Goal: Use online tool/utility: Utilize a website feature to perform a specific function

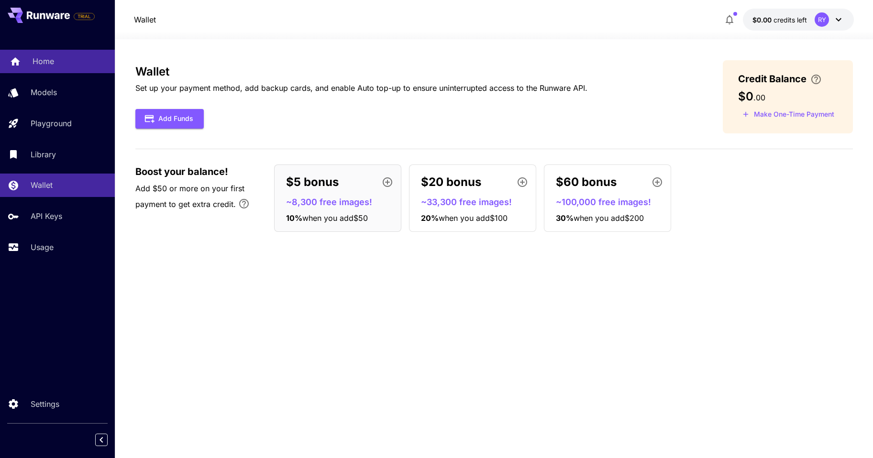
click at [43, 57] on p "Home" at bounding box center [44, 60] width 22 height 11
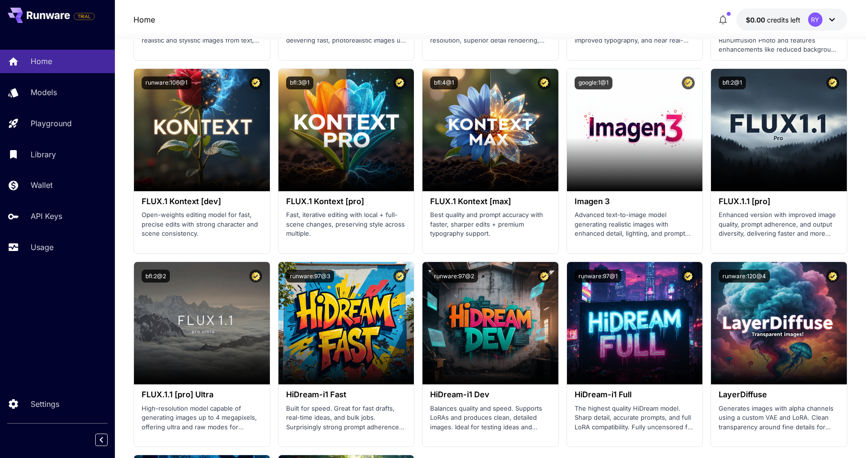
scroll to position [1446, 0]
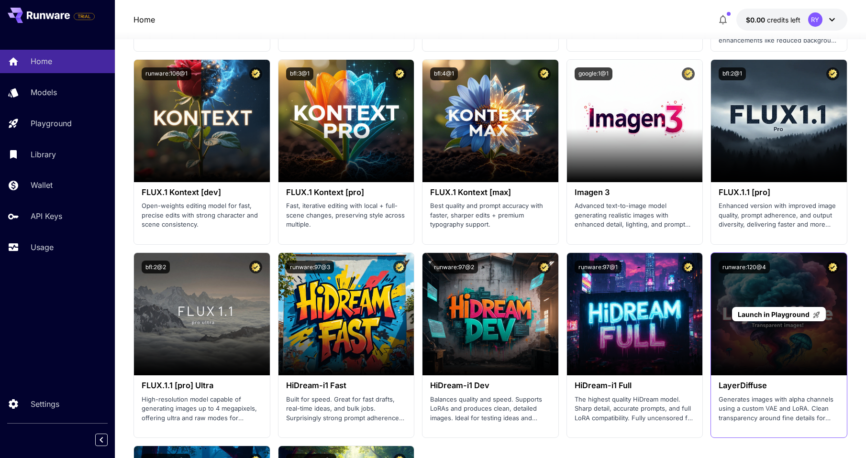
click at [783, 341] on div "Launch in Playground" at bounding box center [779, 314] width 136 height 122
click at [774, 314] on span "Launch in Playground" at bounding box center [773, 314] width 72 height 8
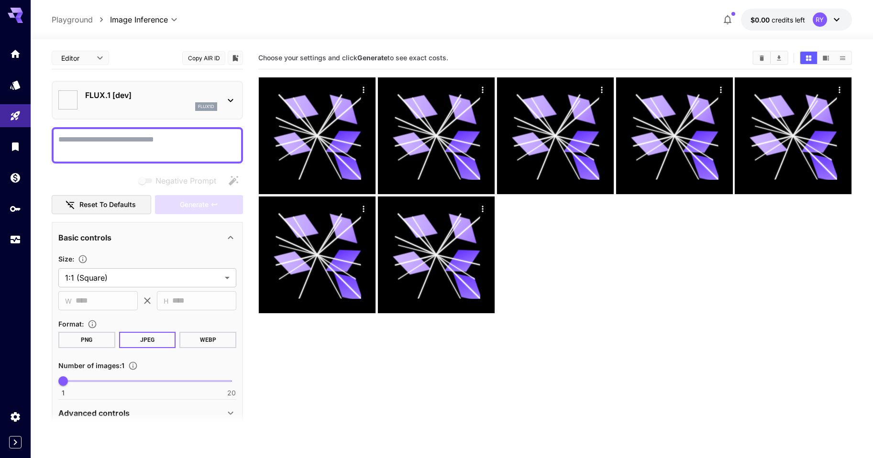
type input "**********"
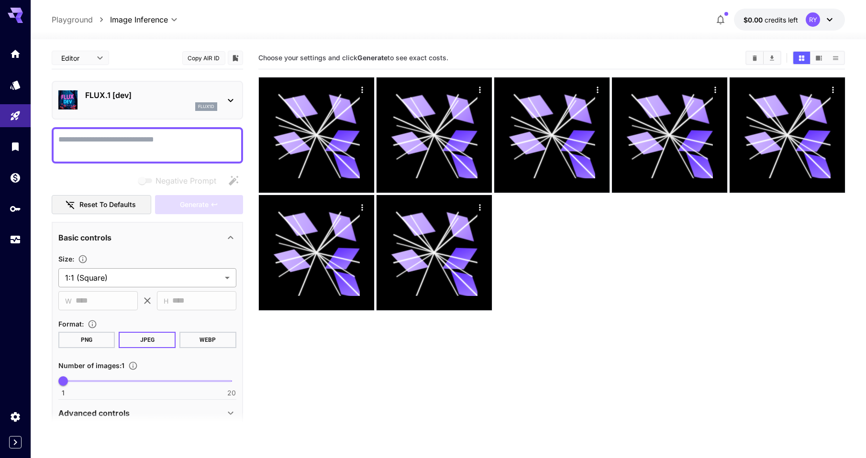
click at [171, 282] on body "**********" at bounding box center [433, 267] width 866 height 534
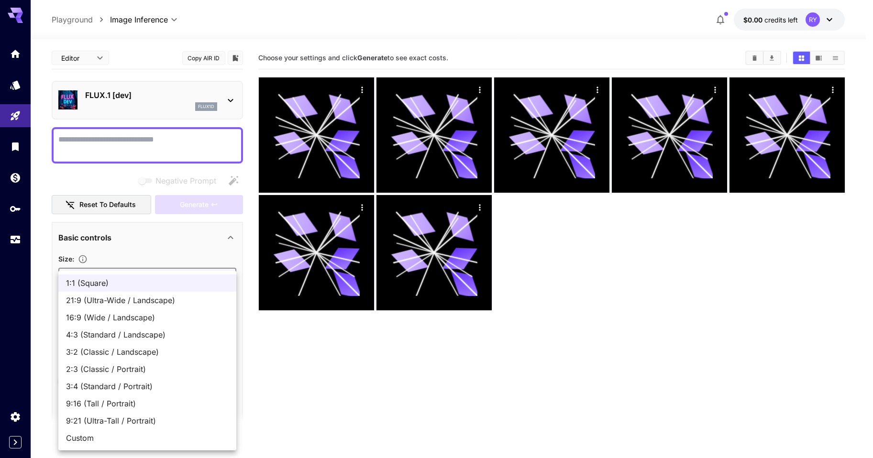
click at [175, 279] on span "1:1 (Square)" at bounding box center [147, 282] width 163 height 11
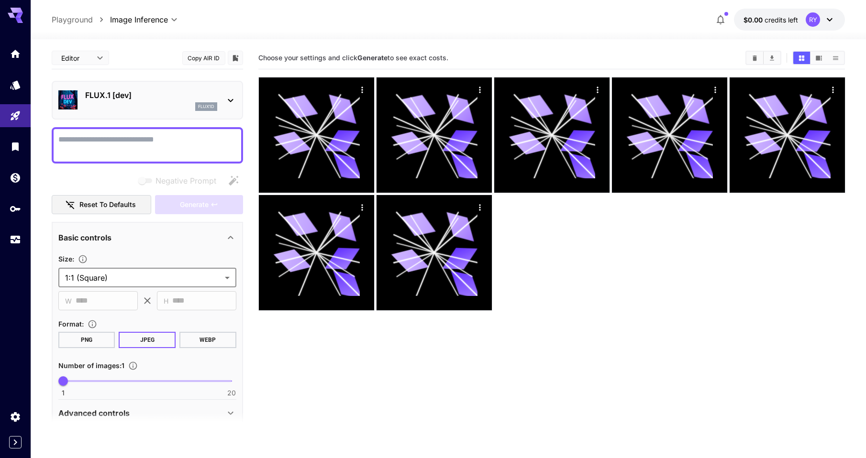
click at [90, 339] on button "PNG" at bounding box center [86, 340] width 57 height 16
click at [234, 412] on section at bounding box center [147, 424] width 191 height 24
click at [228, 414] on section at bounding box center [147, 424] width 191 height 24
click at [98, 414] on section at bounding box center [147, 424] width 191 height 24
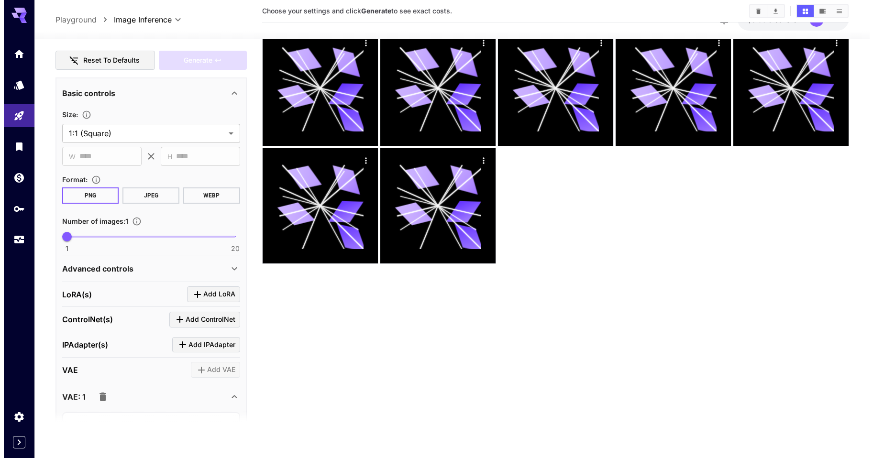
scroll to position [47, 0]
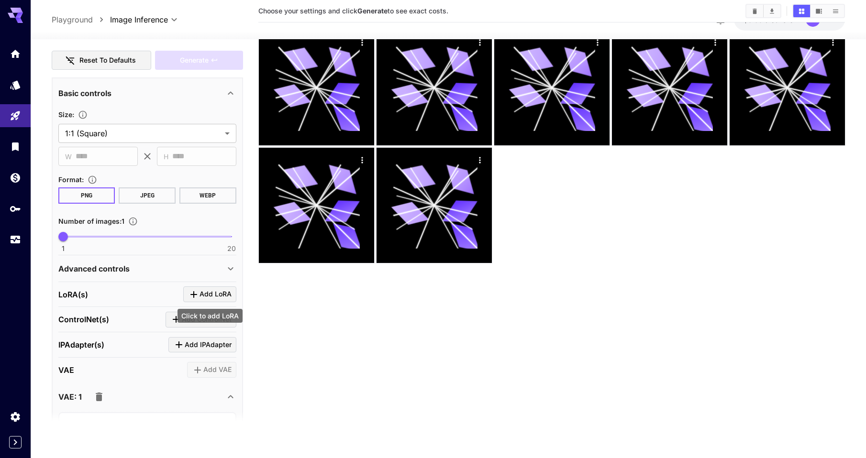
click at [221, 296] on span "Add LoRA" at bounding box center [215, 294] width 32 height 12
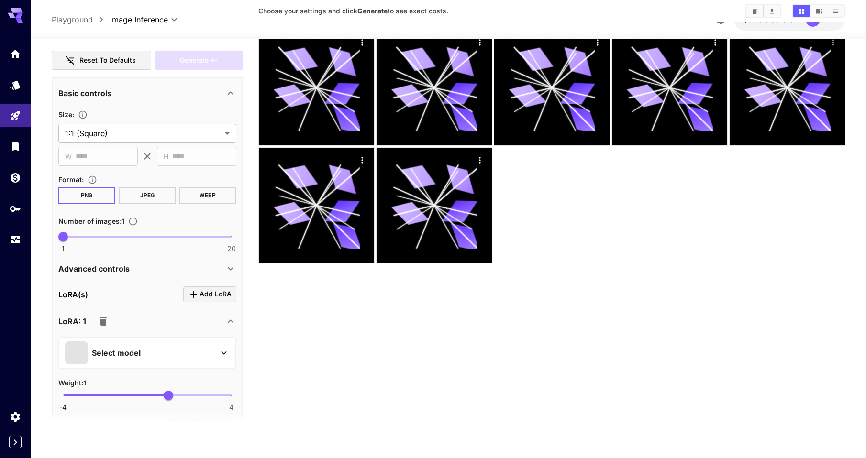
click at [212, 355] on div "Select model" at bounding box center [139, 352] width 149 height 23
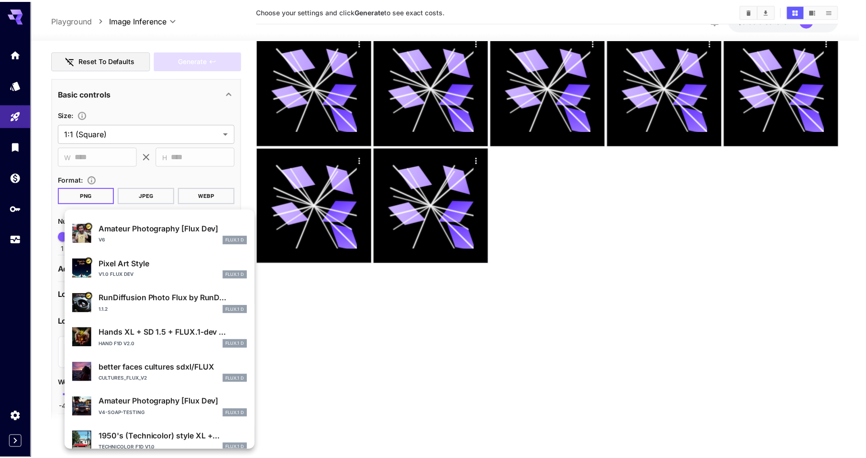
scroll to position [0, 0]
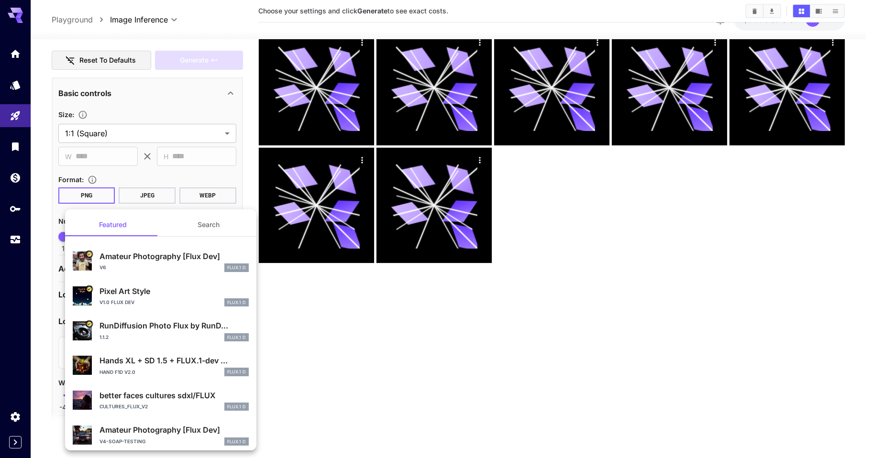
click at [334, 327] on div at bounding box center [436, 229] width 873 height 458
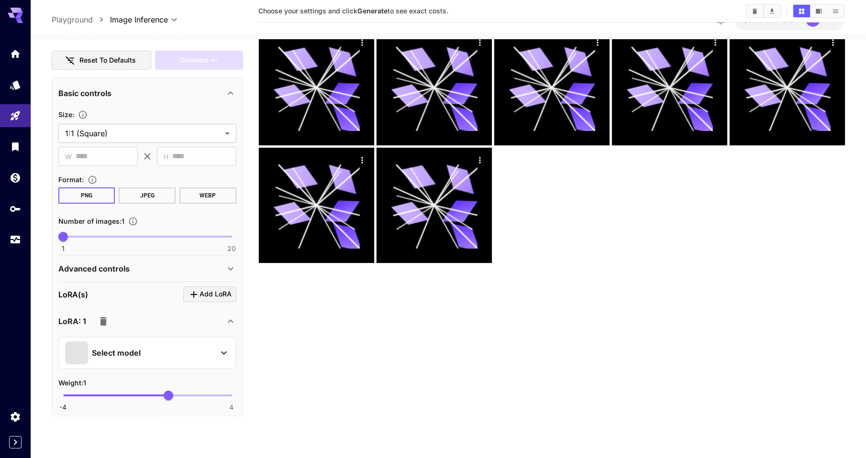
click at [223, 356] on icon at bounding box center [223, 352] width 11 height 11
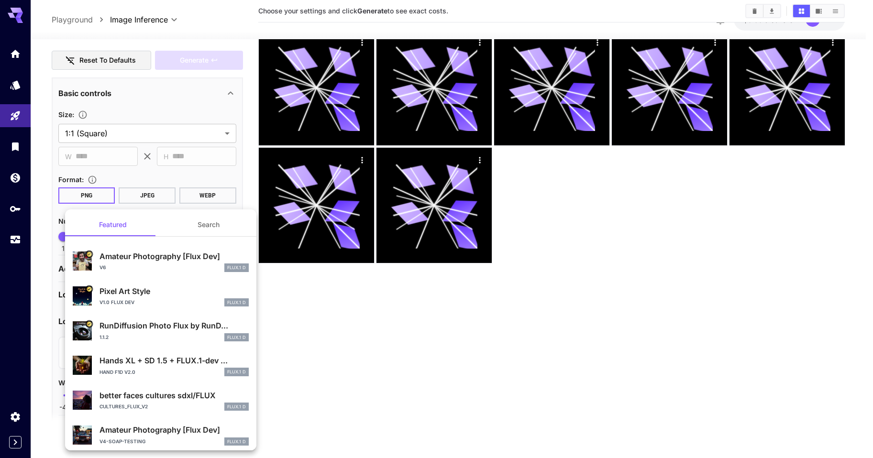
click at [308, 343] on div at bounding box center [436, 229] width 873 height 458
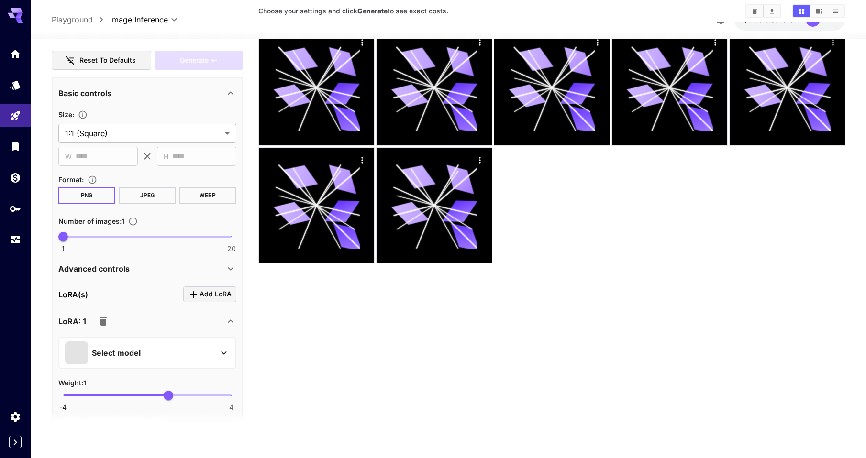
click at [102, 320] on icon "button" at bounding box center [103, 321] width 7 height 9
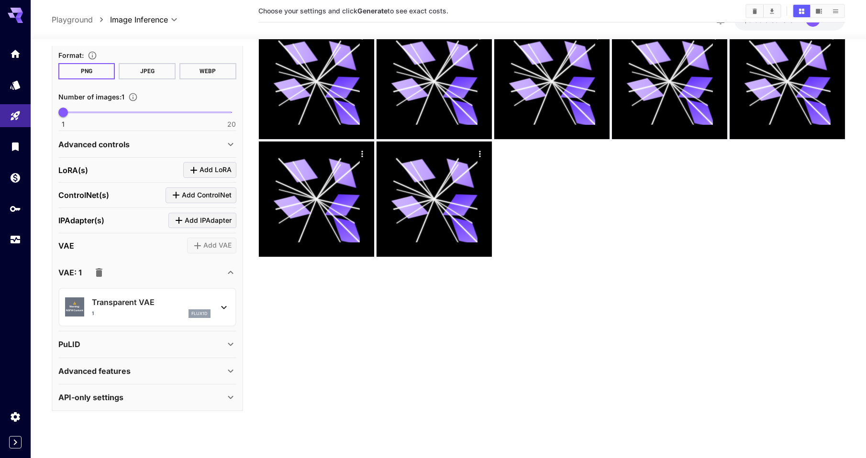
scroll to position [76, 0]
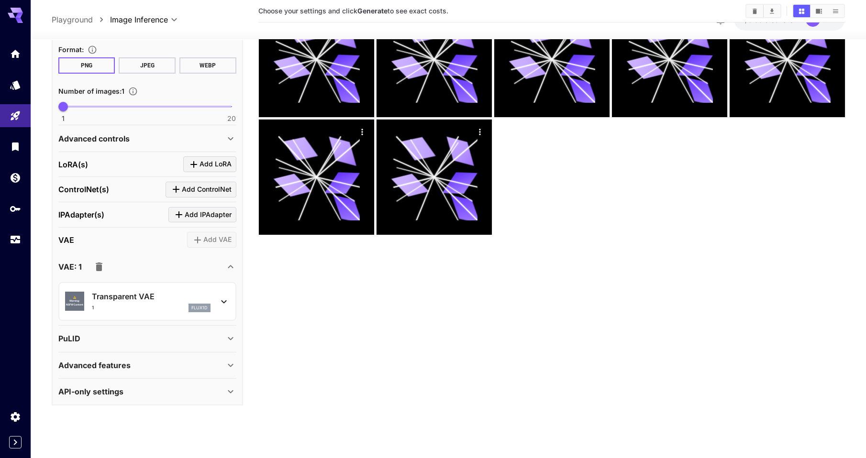
click at [210, 389] on div "API-only settings" at bounding box center [141, 391] width 166 height 11
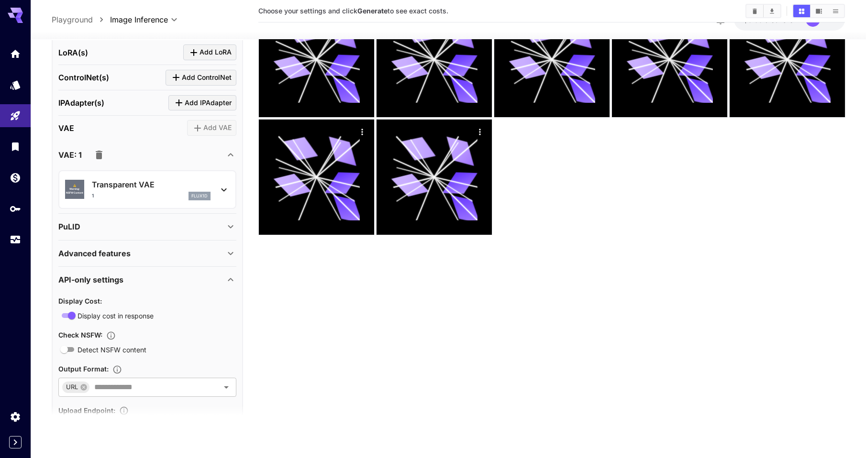
scroll to position [382, 0]
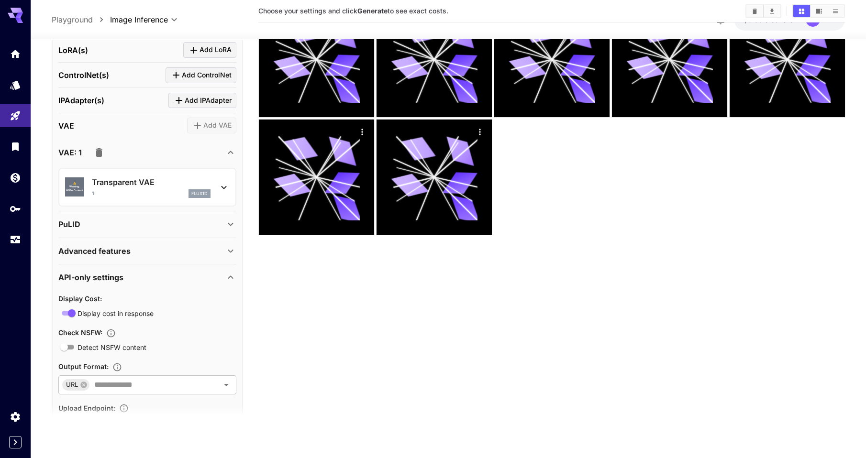
click at [209, 280] on div "API-only settings" at bounding box center [141, 277] width 166 height 11
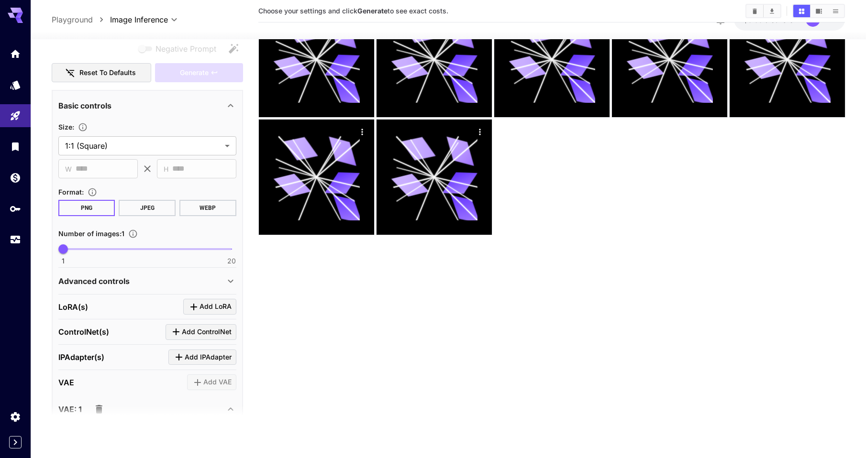
scroll to position [125, 0]
click at [209, 278] on div "Advanced controls" at bounding box center [141, 280] width 166 height 11
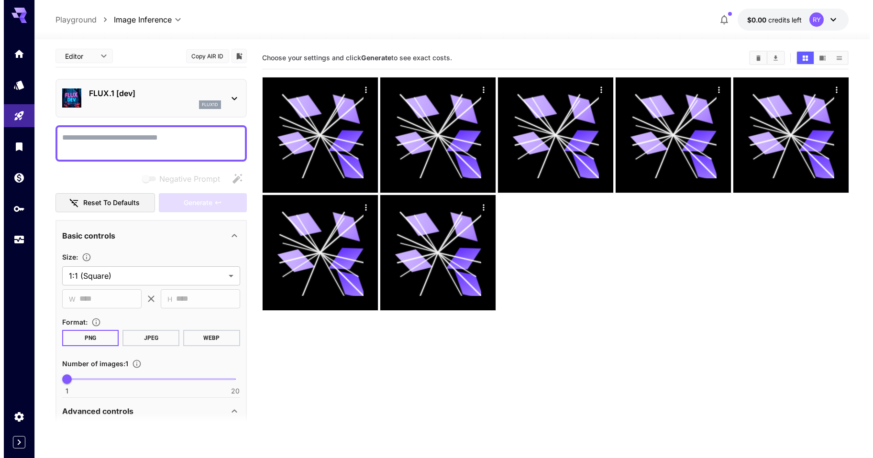
scroll to position [0, 0]
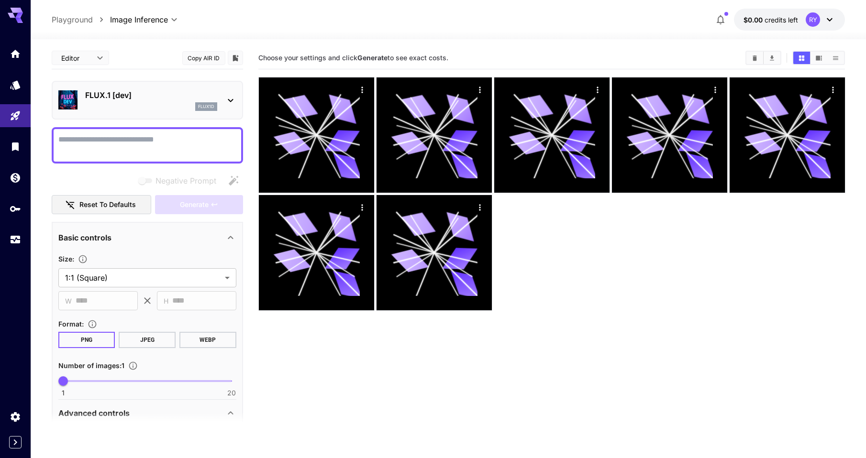
click at [134, 102] on div "FLUX.1 [dev] flux1d" at bounding box center [151, 100] width 132 height 22
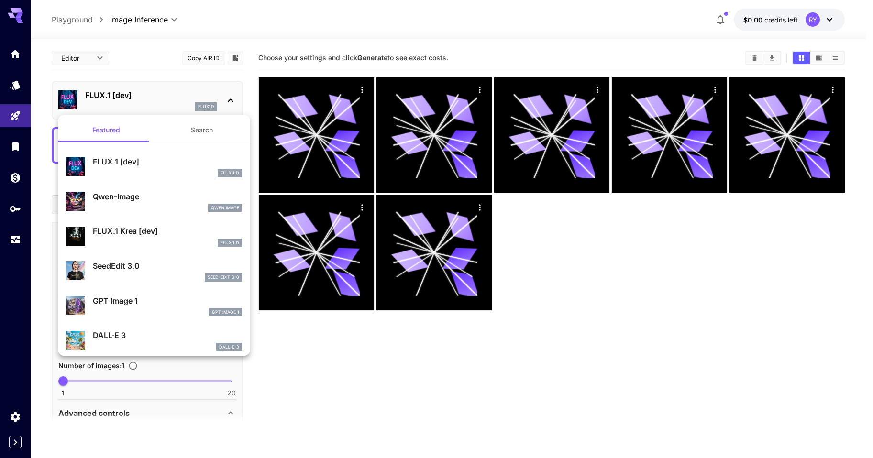
click at [201, 129] on button "Search" at bounding box center [202, 130] width 96 height 23
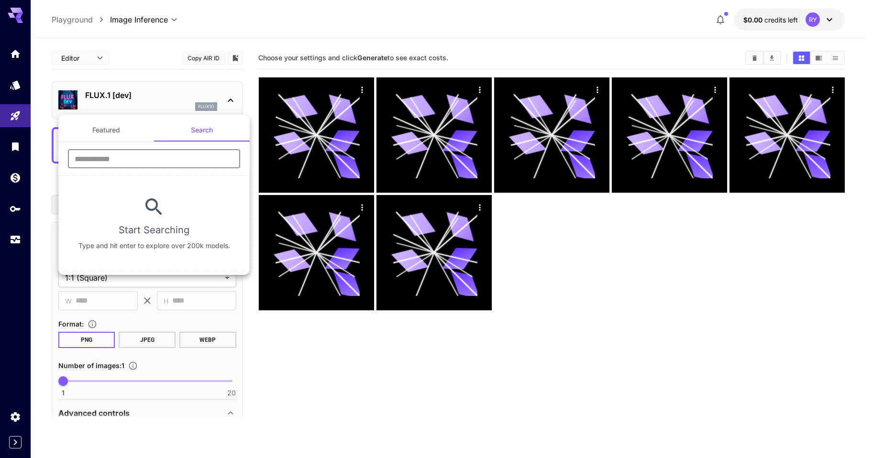
click at [145, 159] on input "text" at bounding box center [154, 158] width 172 height 19
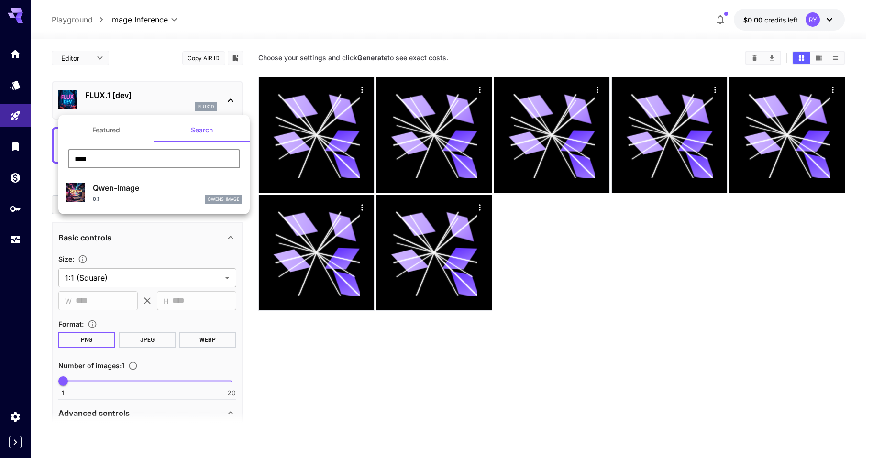
type input "****"
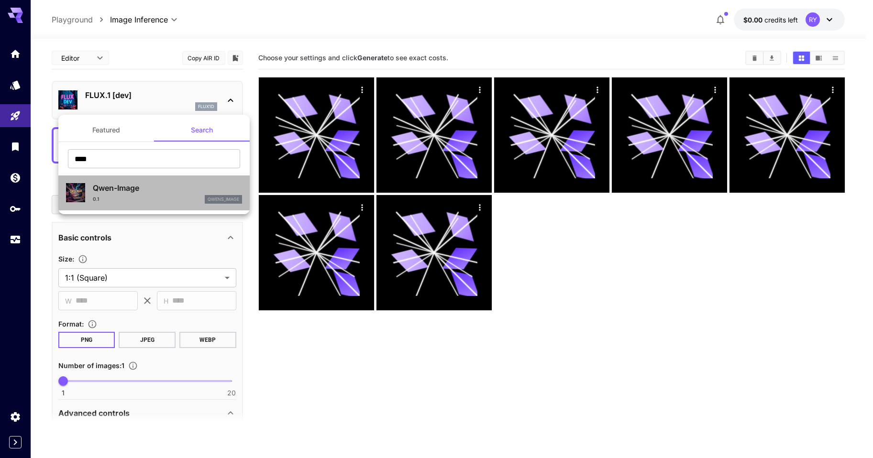
click at [144, 195] on div "0.1 qwens_image" at bounding box center [167, 199] width 149 height 9
type input "**"
type input "***"
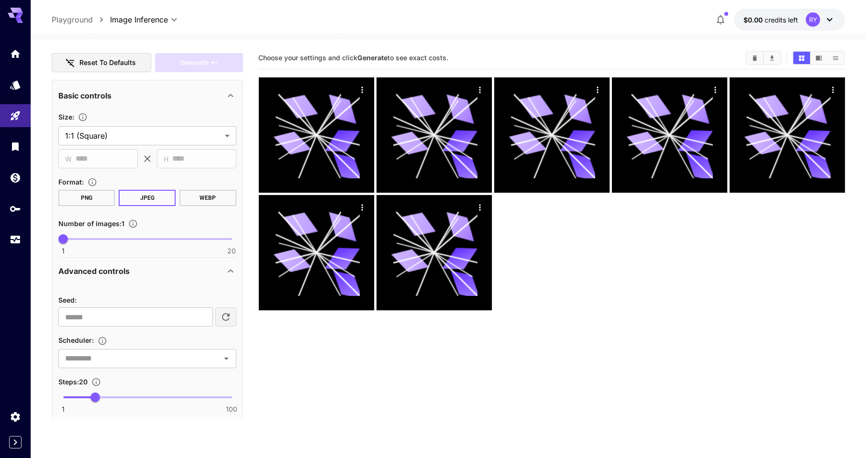
scroll to position [143, 0]
click at [143, 318] on input "number" at bounding box center [135, 316] width 154 height 19
click at [184, 317] on input "number" at bounding box center [135, 316] width 154 height 19
click at [205, 320] on input "**" at bounding box center [135, 316] width 154 height 19
click at [200, 312] on input "*" at bounding box center [135, 316] width 154 height 19
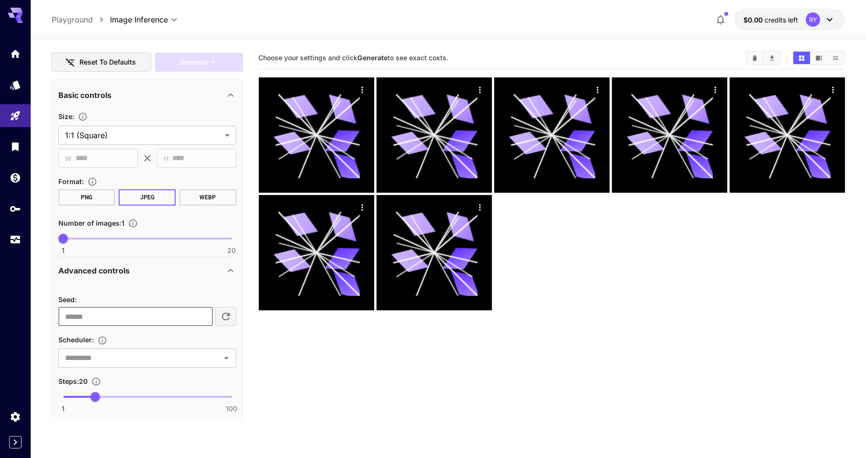
click at [201, 313] on input "*" at bounding box center [135, 316] width 154 height 19
click at [202, 319] on input "*" at bounding box center [135, 316] width 154 height 19
type input "*"
click at [202, 319] on input "*" at bounding box center [135, 316] width 154 height 19
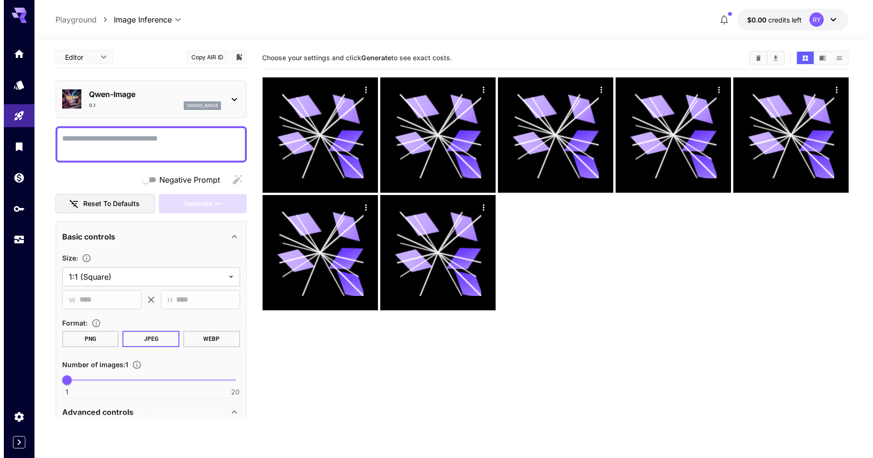
scroll to position [0, 0]
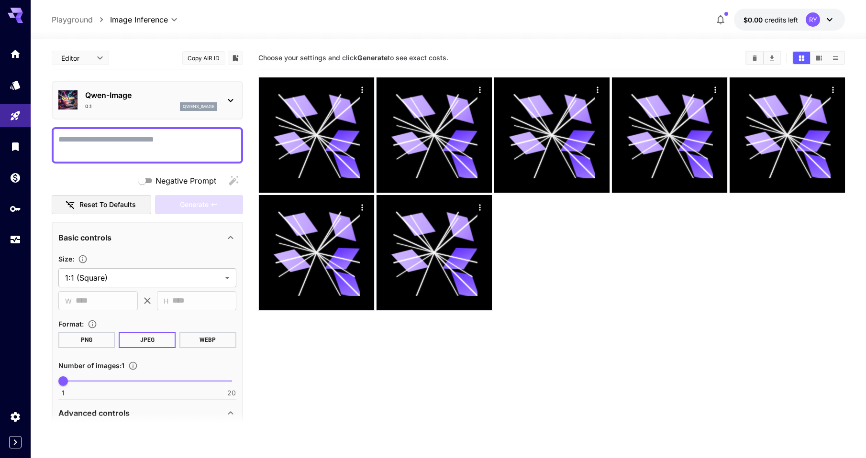
click at [232, 99] on icon at bounding box center [230, 100] width 11 height 11
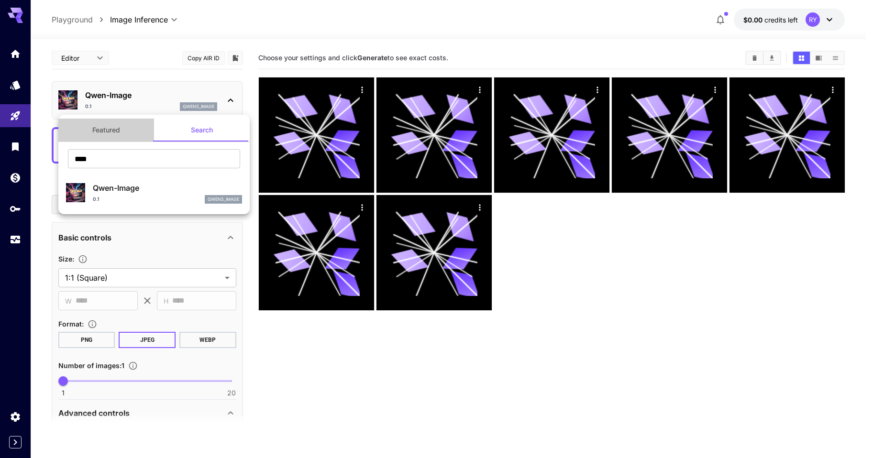
click at [108, 132] on button "Featured" at bounding box center [106, 130] width 96 height 23
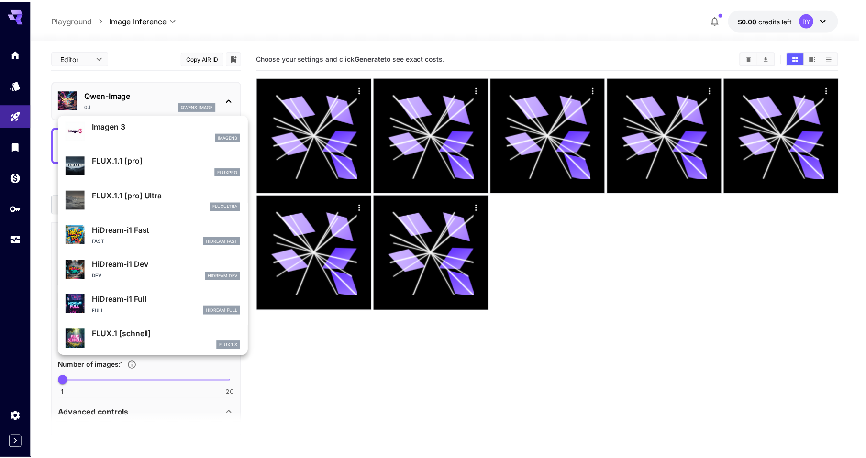
scroll to position [529, 0]
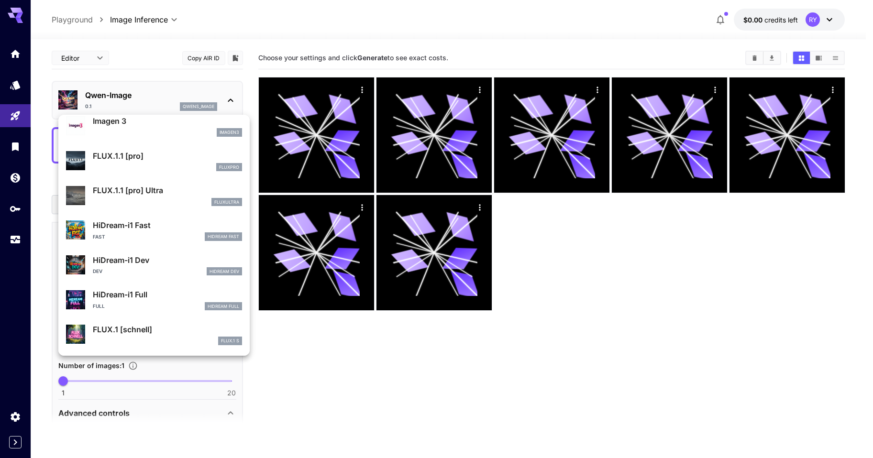
click at [294, 334] on div at bounding box center [436, 229] width 873 height 458
